Goal: Download file/media

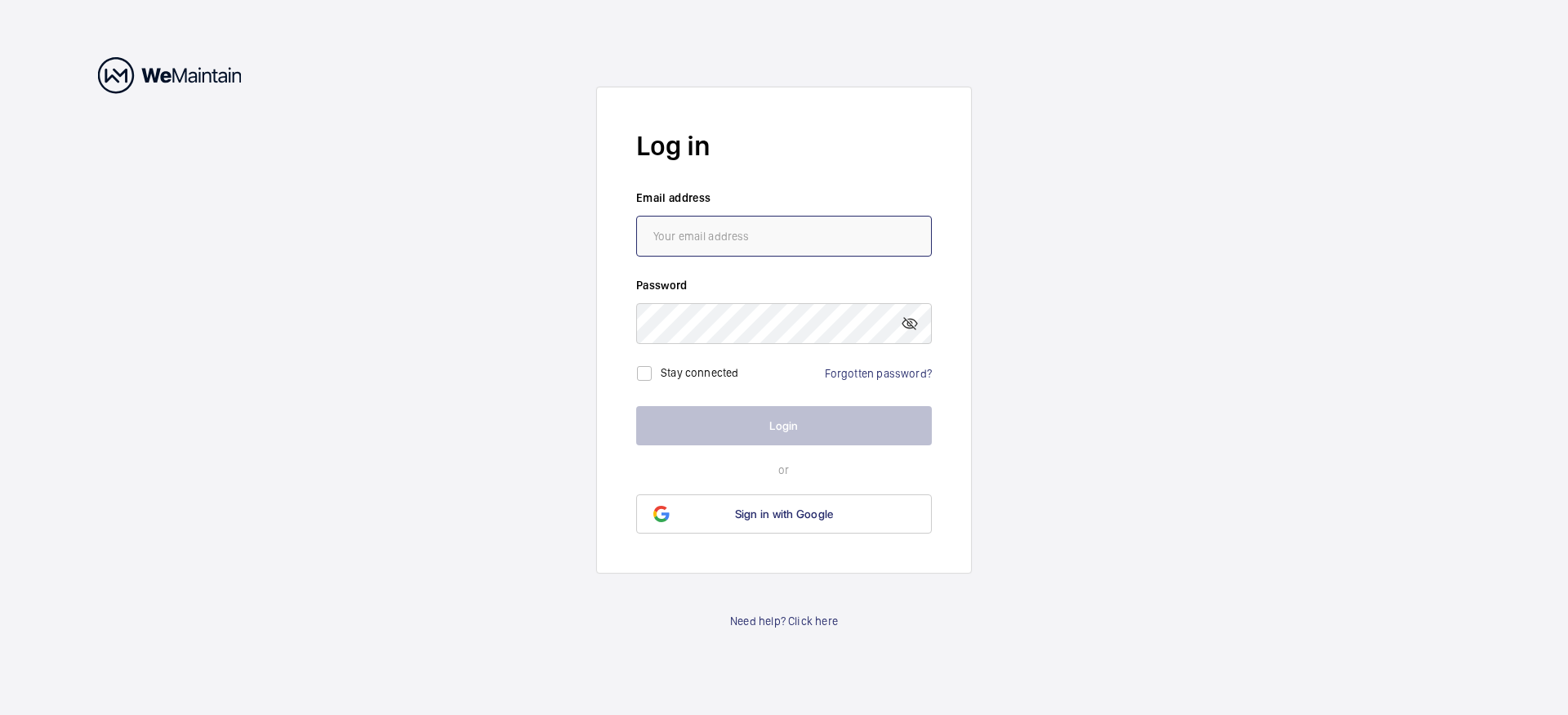
click at [757, 239] on input "email" at bounding box center [784, 236] width 296 height 41
click at [779, 255] on input "[EMAIL_ADDRESS][DOMAIN_NAME]" at bounding box center [784, 236] width 296 height 41
type input "[EMAIL_ADDRESS][PERSON_NAME][DOMAIN_NAME]"
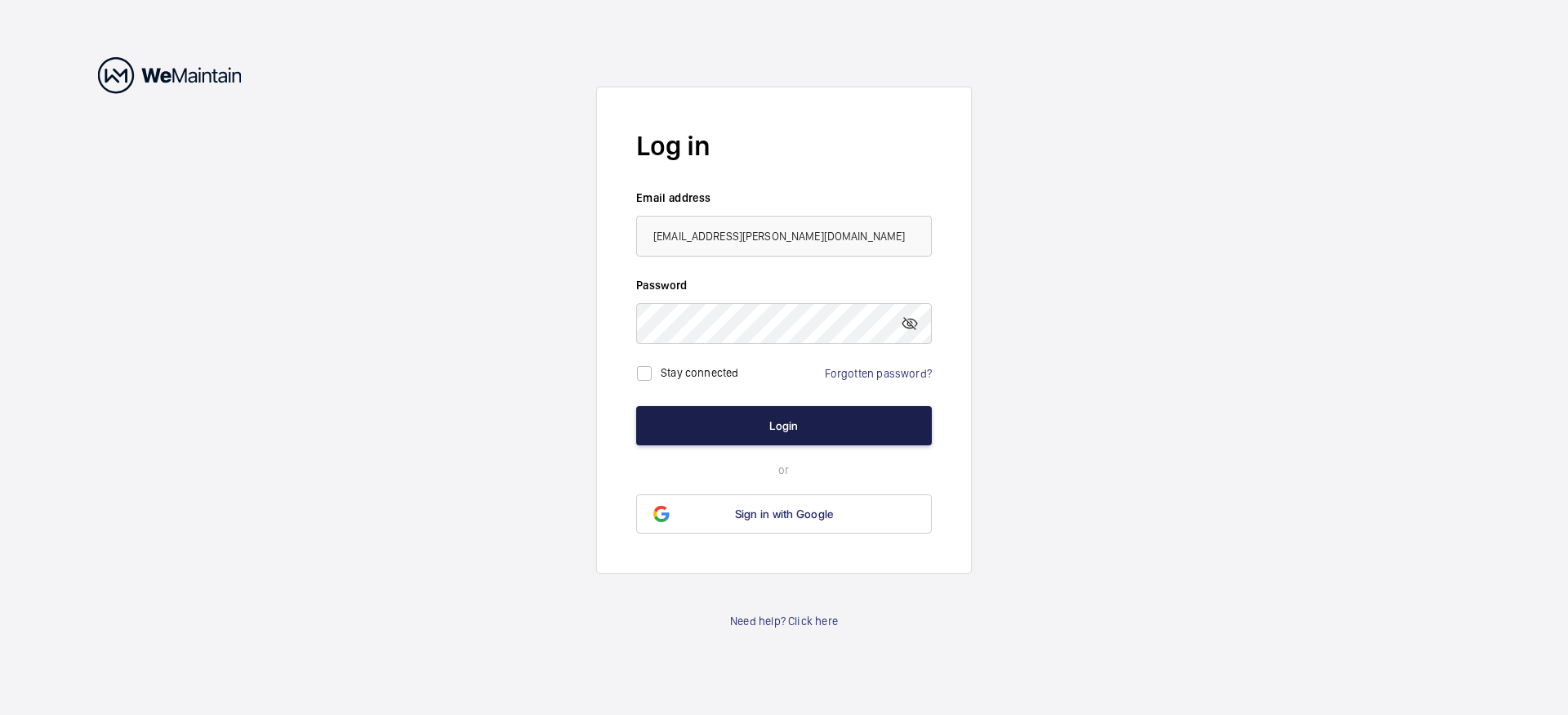
click at [762, 415] on button "Login" at bounding box center [784, 426] width 296 height 39
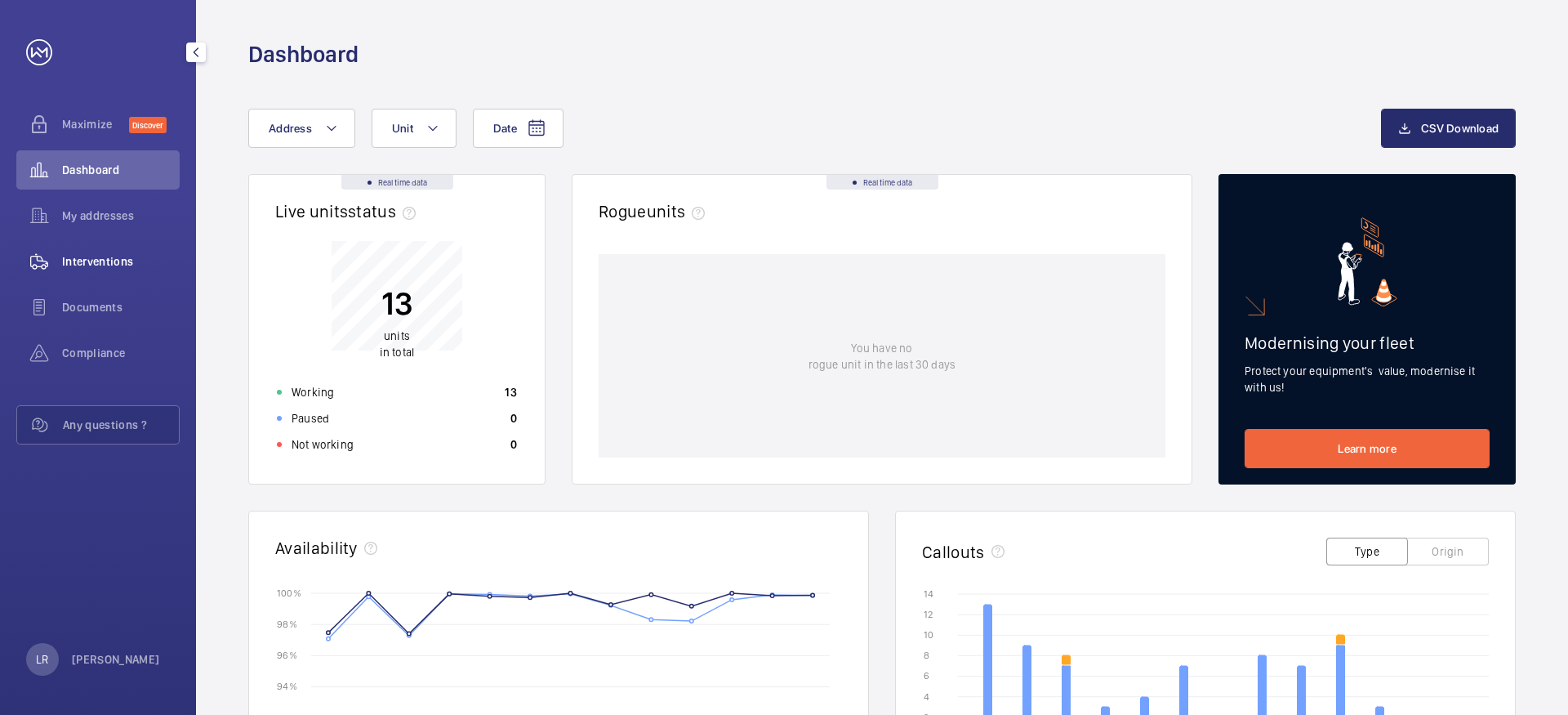
click at [95, 258] on span "Interventions" at bounding box center [120, 262] width 117 height 16
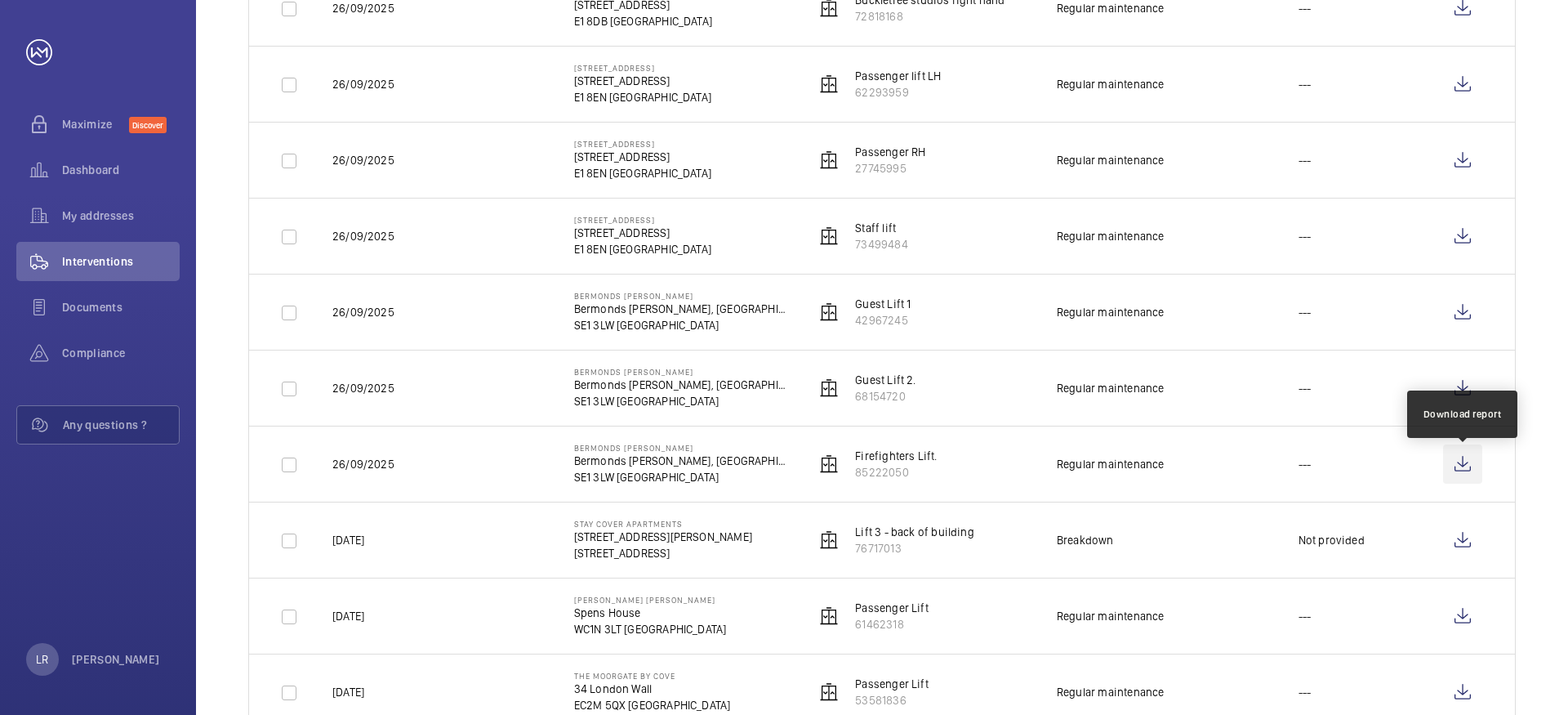
scroll to position [498, 0]
click at [1463, 466] on wm-front-icon-button at bounding box center [1462, 464] width 39 height 39
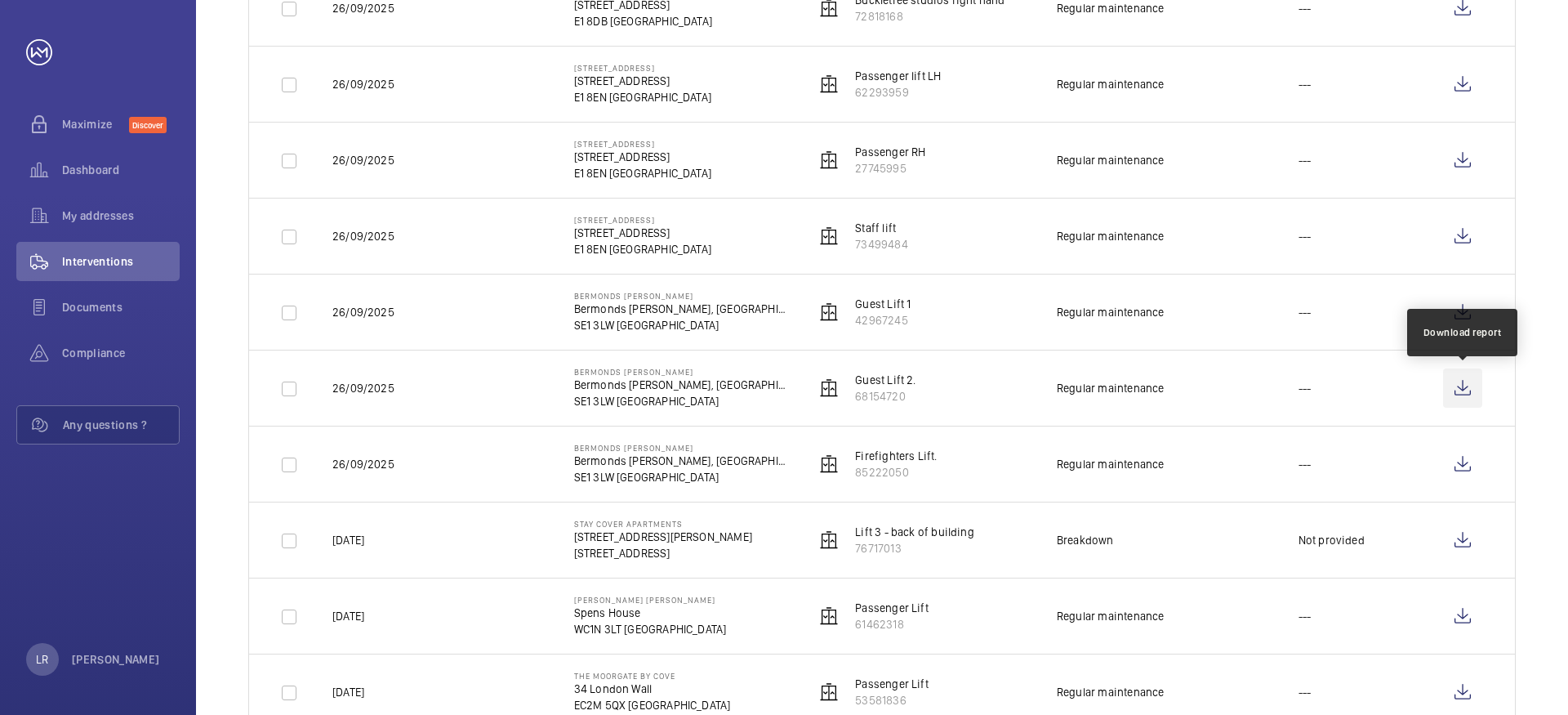
click at [1463, 389] on wm-front-icon-button at bounding box center [1462, 388] width 39 height 39
click at [1345, 265] on td "---" at bounding box center [1344, 235] width 144 height 76
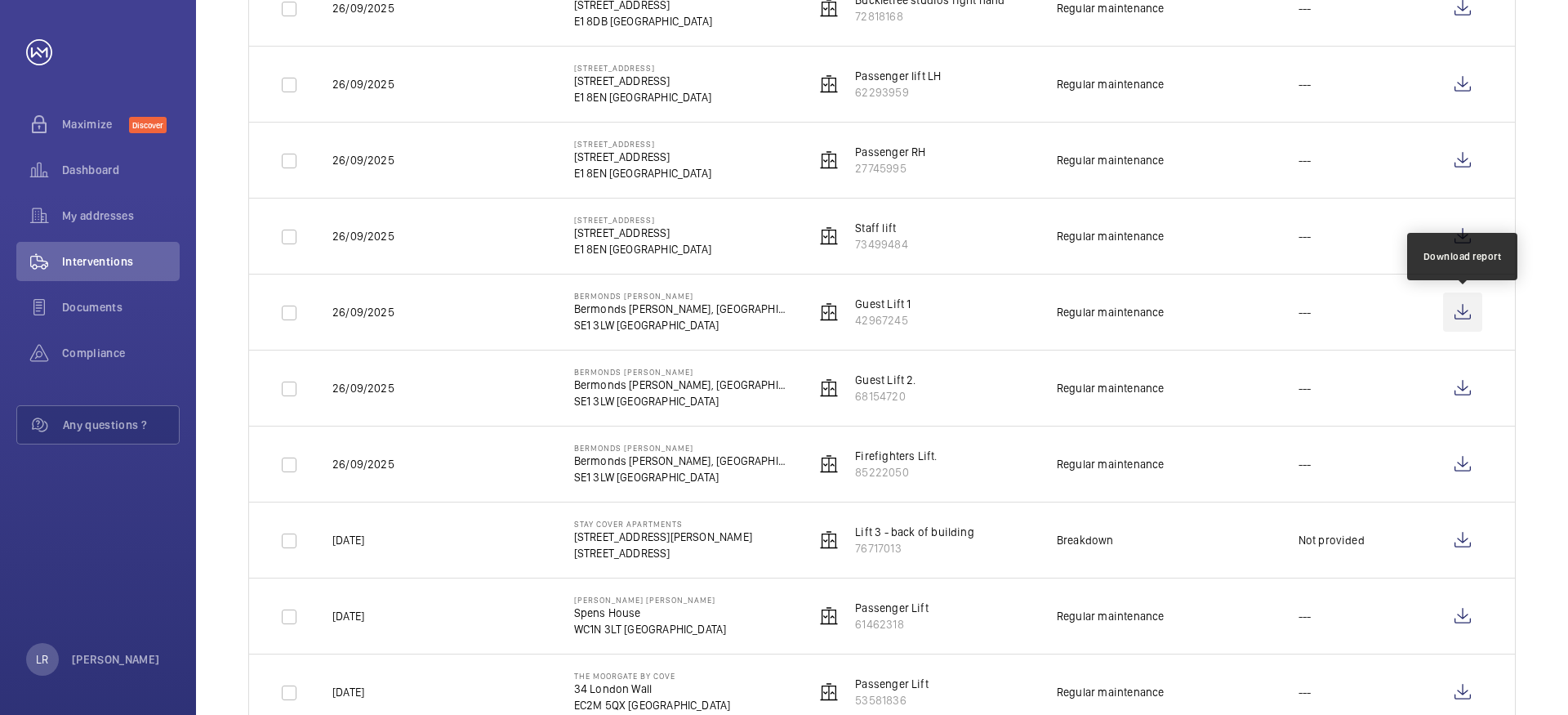
click at [1461, 311] on wm-front-icon-button at bounding box center [1462, 312] width 39 height 39
